Goal: Transaction & Acquisition: Purchase product/service

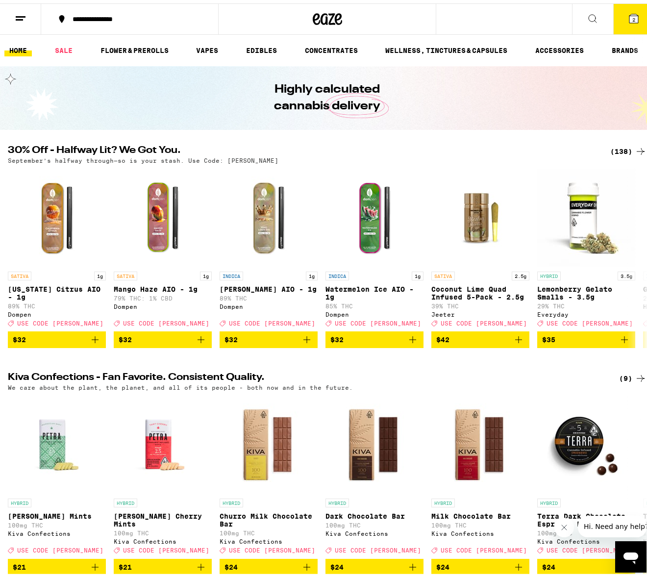
click at [614, 152] on div "(138)" at bounding box center [628, 148] width 36 height 12
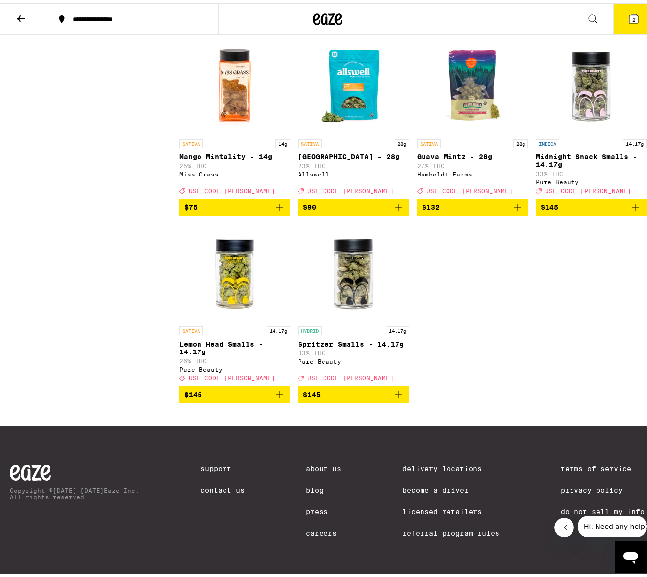
scroll to position [6418, 0]
